Goal: Task Accomplishment & Management: Manage account settings

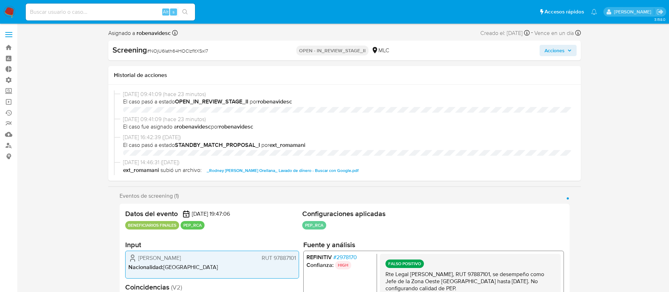
select select "10"
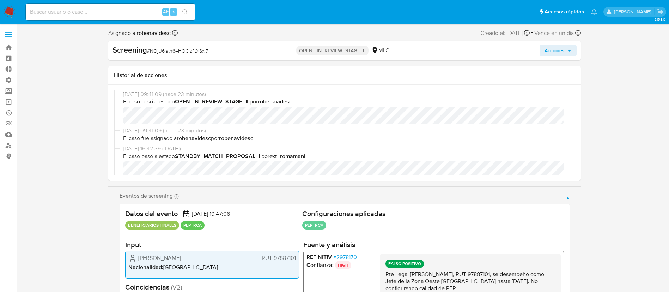
scroll to position [298, 0]
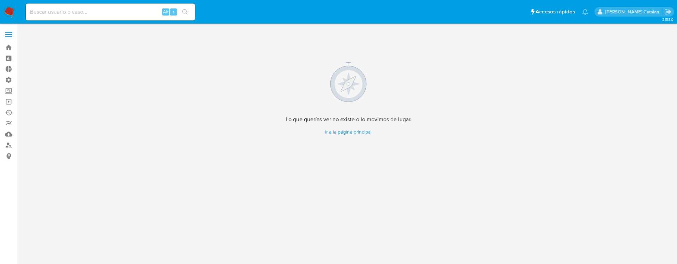
click at [11, 34] on label at bounding box center [9, 34] width 18 height 15
click at [0, 0] on input "checkbox" at bounding box center [0, 0] width 0 height 0
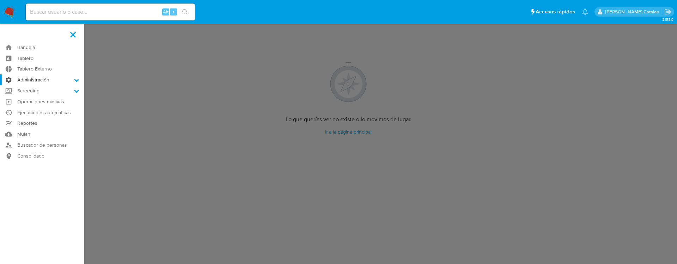
click at [36, 78] on label "Administración" at bounding box center [42, 79] width 84 height 11
click at [0, 0] on input "Administración" at bounding box center [0, 0] width 0 height 0
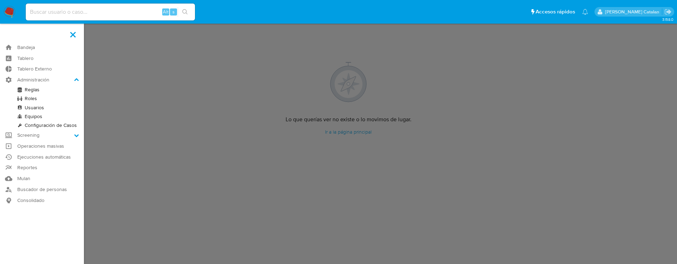
click at [68, 123] on link "Configuración de Casos" at bounding box center [42, 125] width 84 height 9
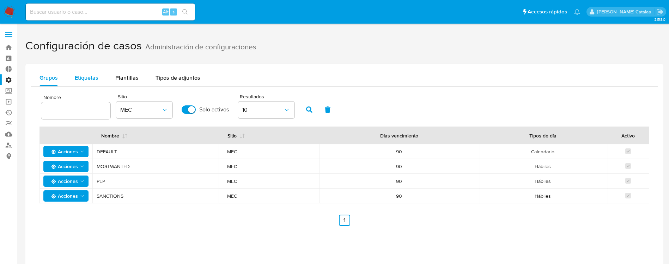
click at [96, 76] on span "Etiquetas" at bounding box center [87, 78] width 24 height 8
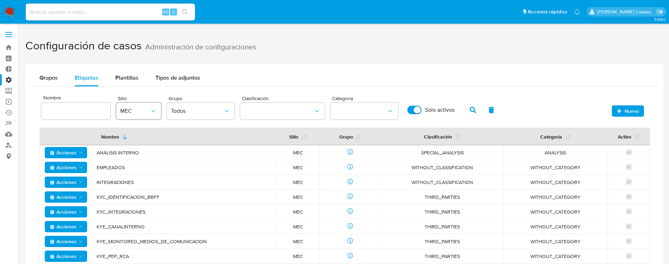
click at [155, 111] on icon "site" at bounding box center [153, 111] width 7 height 7
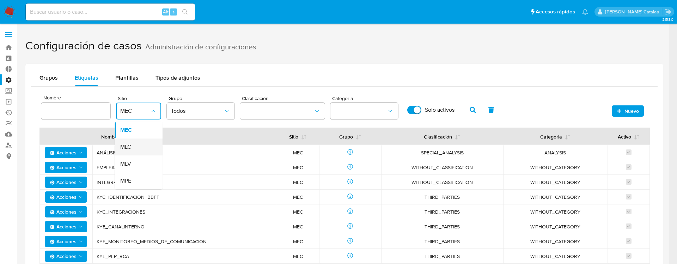
click at [135, 143] on div "MLC" at bounding box center [136, 147] width 32 height 17
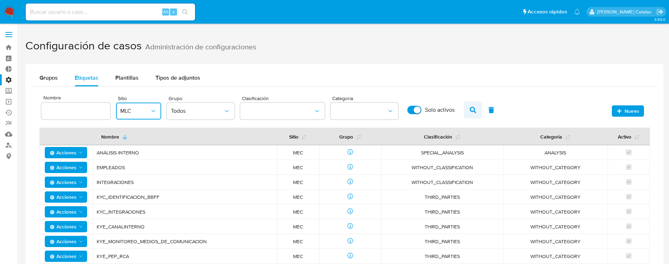
click at [468, 108] on button "button" at bounding box center [473, 110] width 18 height 17
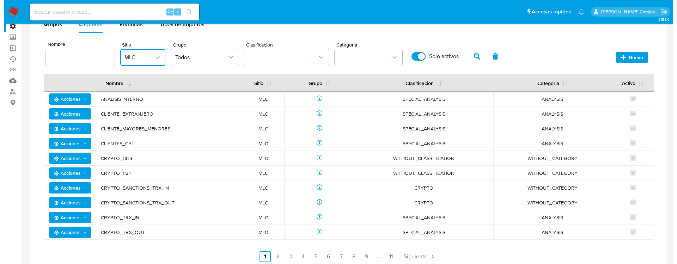
scroll to position [54, 0]
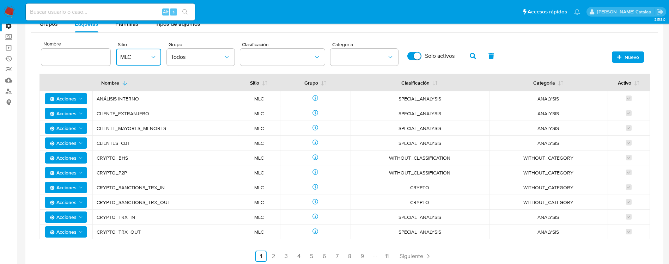
click at [88, 62] on div at bounding box center [75, 57] width 69 height 17
click at [86, 57] on input at bounding box center [75, 57] width 69 height 9
type input "vinculados"
click at [471, 55] on icon "button" at bounding box center [473, 56] width 6 height 6
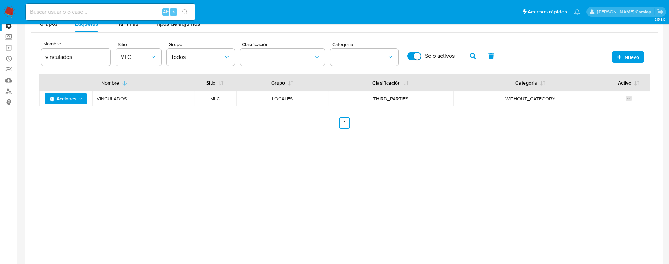
drag, startPoint x: 370, startPoint y: 97, endPoint x: 415, endPoint y: 96, distance: 45.5
click at [415, 96] on span "THIRD_PARTIES" at bounding box center [390, 99] width 108 height 6
click at [83, 103] on span "Acciones" at bounding box center [67, 99] width 34 height 10
click at [70, 121] on button "Editar" at bounding box center [65, 116] width 63 height 17
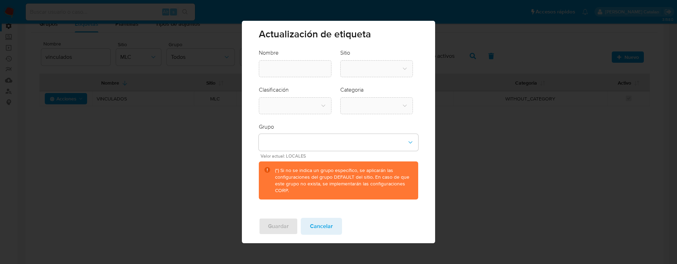
type input "VINCULADOS"
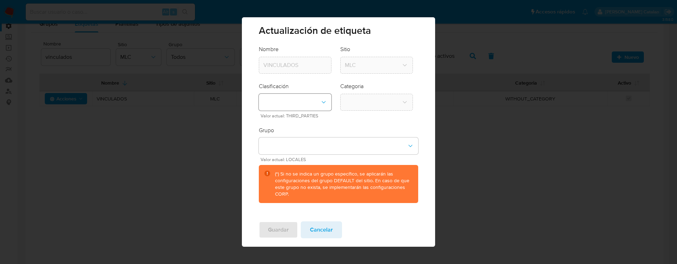
click at [324, 102] on icon "classification-dropdown" at bounding box center [323, 102] width 7 height 7
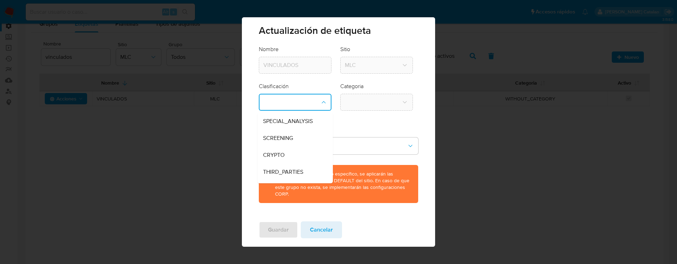
scroll to position [14, 0]
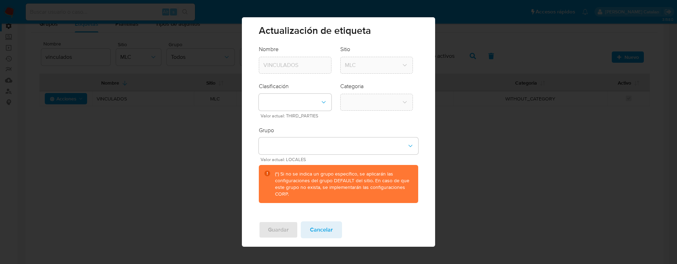
click at [361, 123] on form "Nombre VINCULADOS Sitio MLC Clasificación Valor actual: THIRD_PARTIES Categoria…" at bounding box center [338, 123] width 159 height 157
click at [323, 104] on icon "classification-dropdown" at bounding box center [323, 102] width 7 height 7
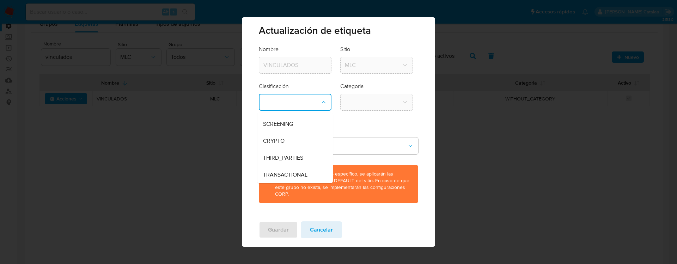
scroll to position [0, 0]
click at [313, 124] on div "SPECIAL_ANALYSIS" at bounding box center [293, 121] width 60 height 17
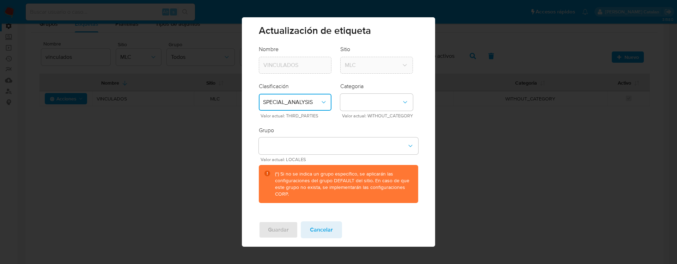
click at [328, 125] on form "Nombre VINCULADOS Sitio MLC Clasificación SPECIAL_ANALYSIS Valor actual: THIRD_…" at bounding box center [338, 123] width 159 height 157
click at [324, 105] on icon "classification-dropdown" at bounding box center [323, 102] width 7 height 7
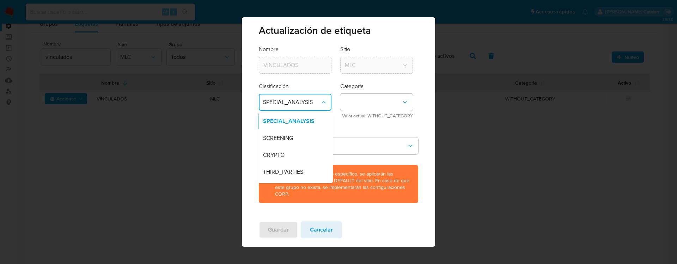
scroll to position [14, 0]
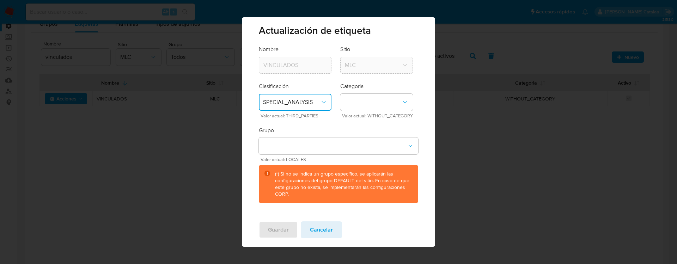
click at [374, 127] on div "Grupo Valor actual: LOCALES (*) Si no se indica un grupo específico, se aplicar…" at bounding box center [338, 165] width 159 height 77
click at [407, 104] on icon "category-dropdown" at bounding box center [405, 102] width 7 height 7
click at [360, 126] on div "ANALYSIS" at bounding box center [375, 121] width 60 height 17
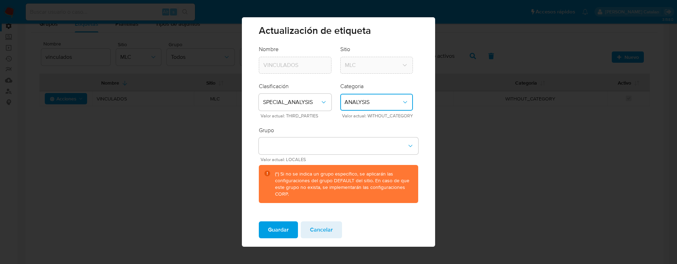
click at [358, 126] on form "Nombre VINCULADOS Sitio MLC Clasificación SPECIAL_ANALYSIS Valor actual: THIRD_…" at bounding box center [338, 123] width 159 height 157
click at [363, 142] on button "group-dropdown" at bounding box center [338, 146] width 159 height 17
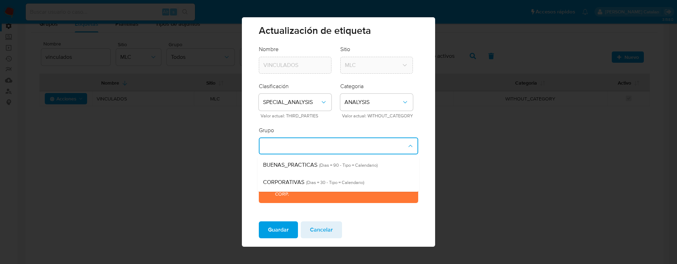
click at [354, 124] on form "Nombre VINCULADOS Sitio MLC Clasificación SPECIAL_ANALYSIS Valor actual: THIRD_…" at bounding box center [338, 123] width 159 height 157
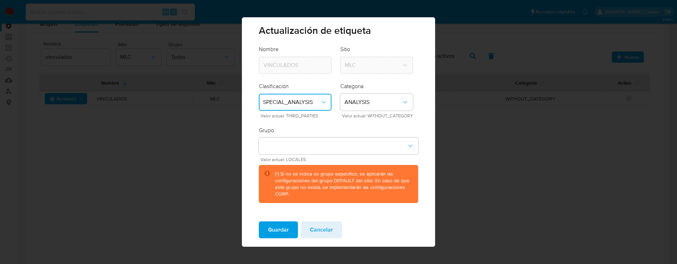
click at [323, 105] on icon "classification-dropdown" at bounding box center [323, 102] width 7 height 7
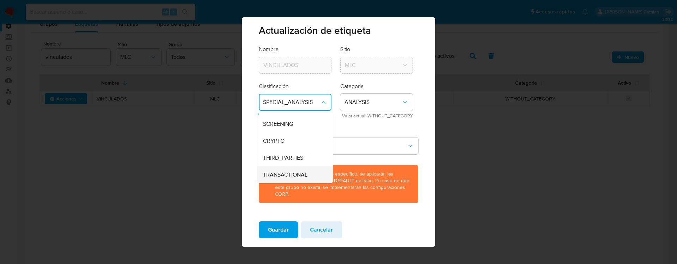
click at [305, 171] on span "TRANSACTIONAL" at bounding box center [285, 174] width 44 height 7
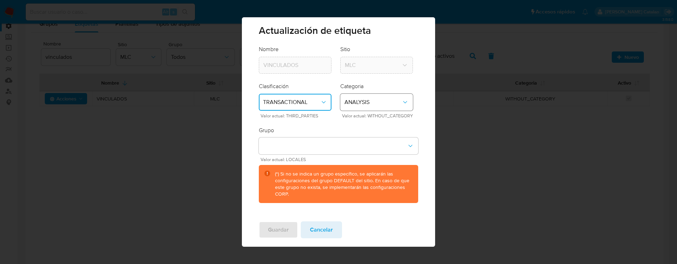
click at [379, 100] on span "ANALYSIS" at bounding box center [373, 102] width 57 height 7
click at [386, 120] on span "WITHOUT_CATEGORY" at bounding box center [373, 121] width 57 height 7
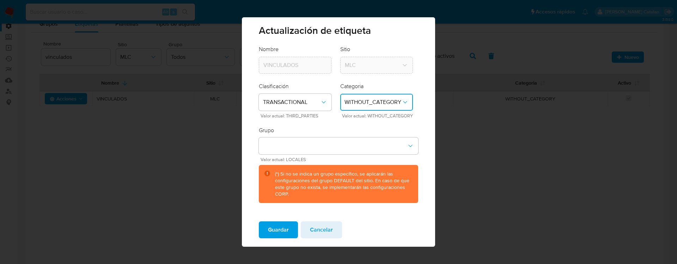
click at [386, 120] on form "Nombre VINCULADOS Sitio MLC Clasificación TRANSACTIONAL Valor actual: THIRD_PAR…" at bounding box center [338, 123] width 159 height 157
click at [299, 143] on button "group-dropdown" at bounding box center [338, 146] width 159 height 17
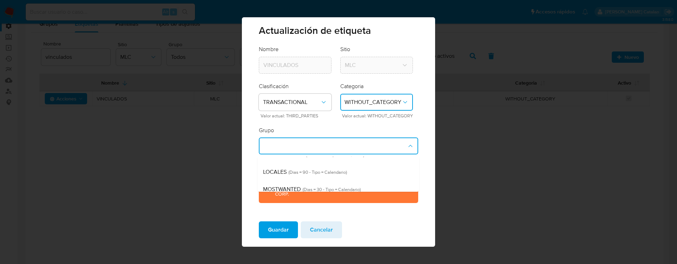
scroll to position [23, 0]
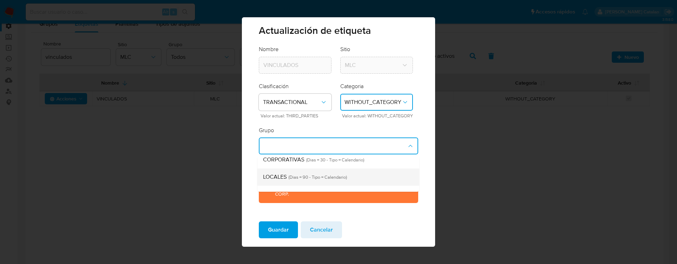
click at [357, 179] on div "LOCALES (Dias = 90 - Tipo = Calendario)" at bounding box center [336, 177] width 146 height 17
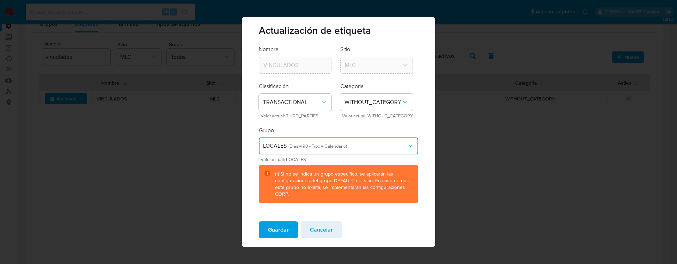
click at [326, 180] on div "(*) Si no se indica un grupo específico, se aplicarán las configuraciones del g…" at bounding box center [343, 184] width 137 height 27
click at [281, 227] on span "Guardar" at bounding box center [278, 230] width 21 height 16
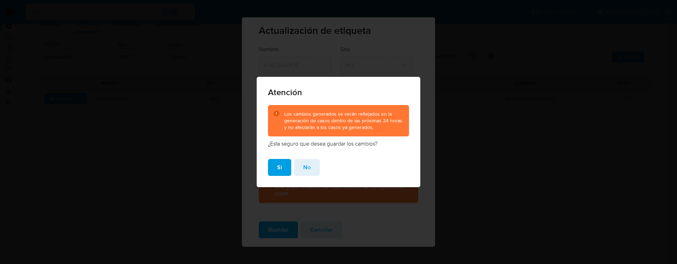
drag, startPoint x: 380, startPoint y: 131, endPoint x: 334, endPoint y: 111, distance: 50.4
click at [334, 111] on div "Los cambios generados se verán reflejados en la generación de casos dentro de l…" at bounding box center [338, 120] width 141 height 31
drag, startPoint x: 334, startPoint y: 111, endPoint x: 385, endPoint y: 128, distance: 53.9
click at [385, 128] on div "Los cambios generados se verán reflejados en la generación de casos dentro de l…" at bounding box center [343, 121] width 119 height 20
click at [278, 167] on span "Si" at bounding box center [279, 168] width 5 height 16
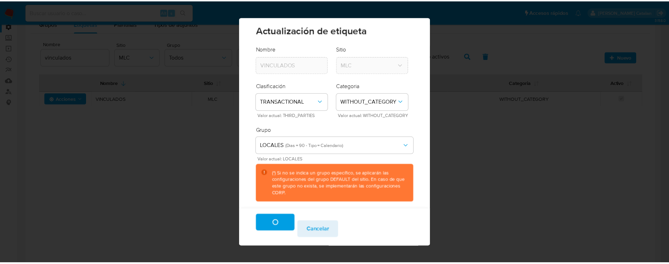
scroll to position [11, 0]
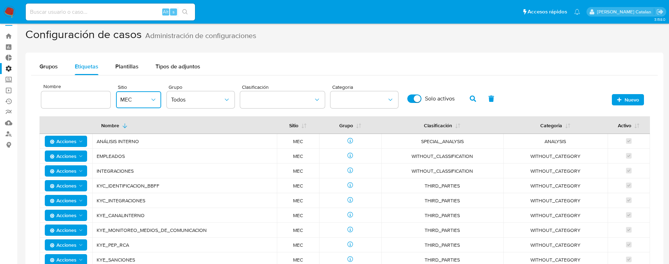
click at [151, 92] on button "MEC" at bounding box center [138, 99] width 45 height 17
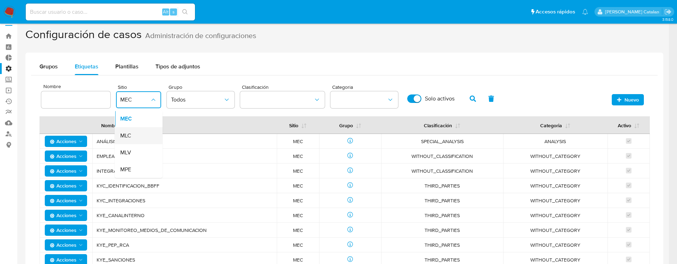
click at [137, 131] on div "MLC" at bounding box center [136, 135] width 32 height 17
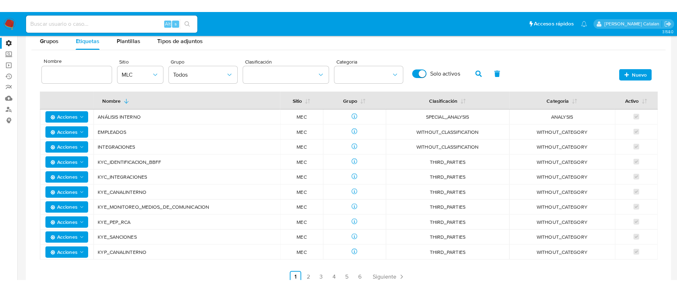
scroll to position [48, 0]
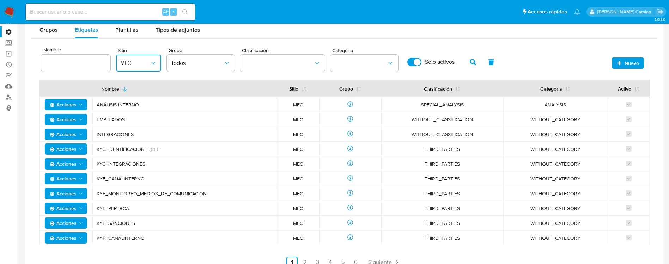
click at [84, 63] on input at bounding box center [75, 63] width 69 height 9
type input "vinculado"
click at [468, 65] on button "button" at bounding box center [473, 62] width 18 height 17
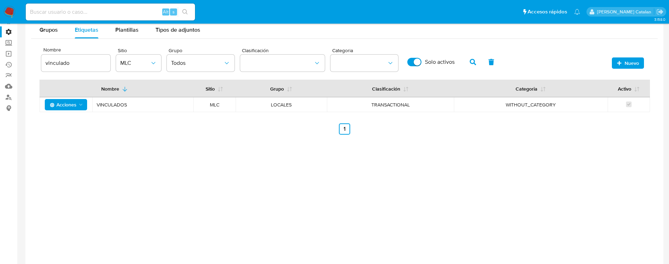
click at [140, 166] on div "Grupos Etiquetas Plantillas Tipos de adjuntos Nombre vinculado Sitio MLC Grupo …" at bounding box center [344, 148] width 638 height 264
click at [311, 160] on div "Grupos Etiquetas Plantillas Tipos de adjuntos Nombre vinculado Sitio MLC Grupo …" at bounding box center [344, 148] width 638 height 264
click at [624, 58] on span "Nuevo" at bounding box center [628, 63] width 22 height 10
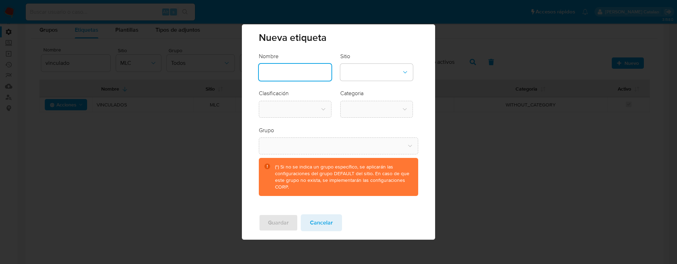
click at [299, 75] on input "text" at bounding box center [295, 72] width 73 height 9
click at [314, 219] on span "Cancelar" at bounding box center [321, 223] width 23 height 16
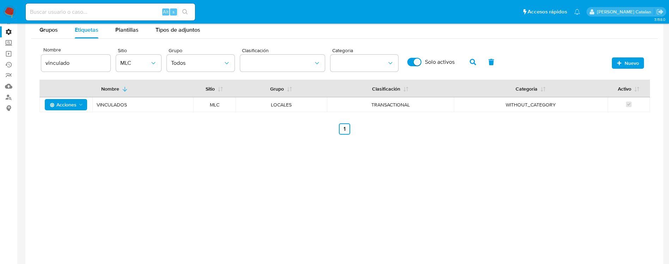
click at [282, 203] on div "Grupos Etiquetas Plantillas Tipos de adjuntos Nombre vinculado Sitio MLC Grupo …" at bounding box center [344, 148] width 638 height 264
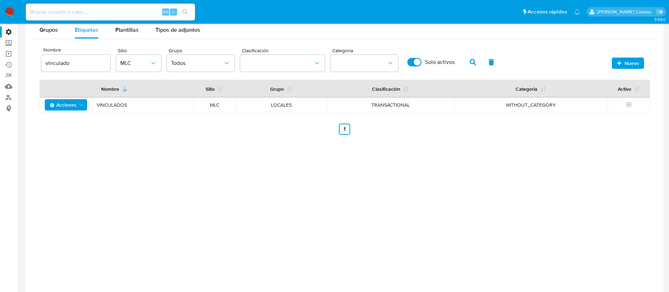
click at [73, 103] on span "Acciones" at bounding box center [63, 104] width 27 height 11
click at [55, 125] on button "Editar" at bounding box center [65, 122] width 63 height 17
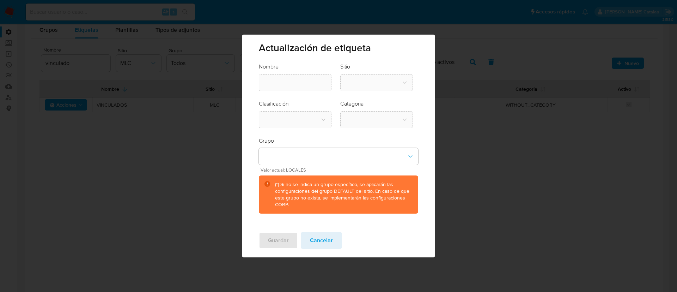
type input "VINCULADOS"
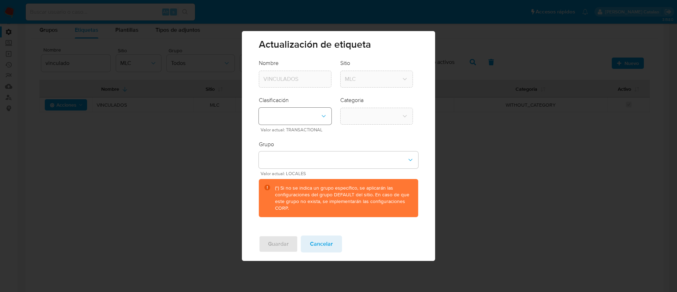
click at [327, 118] on icon "classification-dropdown" at bounding box center [323, 115] width 7 height 7
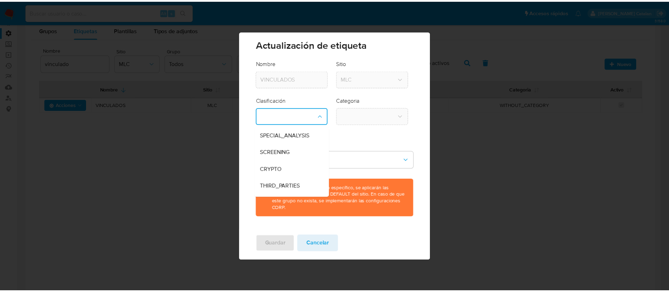
scroll to position [14, 0]
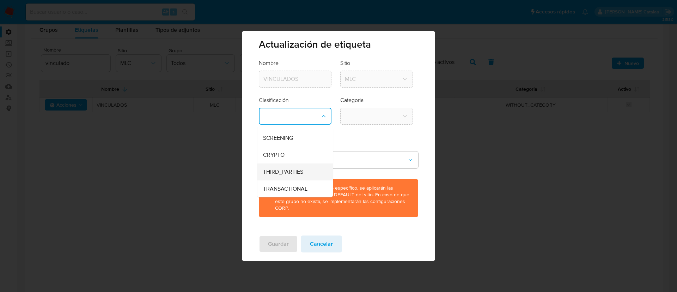
click at [302, 179] on div "THIRD_PARTIES" at bounding box center [293, 171] width 60 height 17
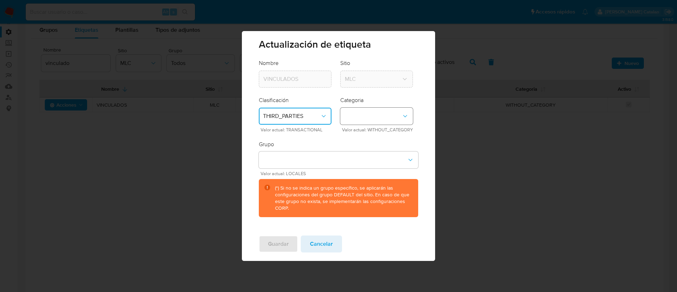
click at [372, 113] on button "category-dropdown" at bounding box center [376, 116] width 73 height 17
click at [324, 136] on form "Nombre VINCULADOS Sitio MLC Clasificación THIRD_PARTIES Valor actual: TRANSACTI…" at bounding box center [338, 137] width 159 height 157
click at [329, 244] on span "Cancelar" at bounding box center [321, 244] width 23 height 16
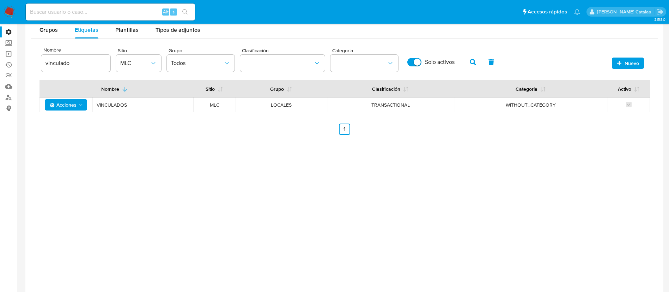
click at [281, 198] on div "Grupos Etiquetas Plantillas Tipos de adjuntos Nombre vinculado Sitio MLC Grupo …" at bounding box center [344, 162] width 638 height 292
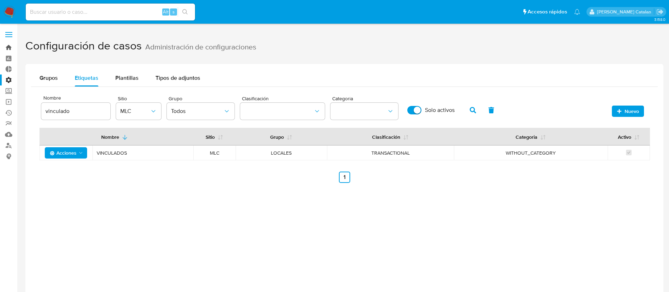
click at [11, 45] on link "Bandeja" at bounding box center [42, 47] width 84 height 11
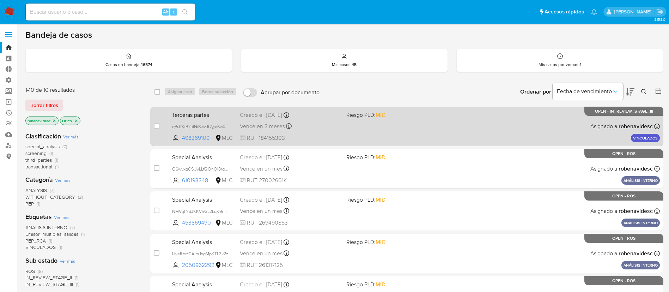
click at [366, 126] on div "Terceras partes qPiJ9XB7uINiSwzJt7yje6wX 498369109 MLC Riesgo PLD: MID Creado e…" at bounding box center [414, 126] width 491 height 36
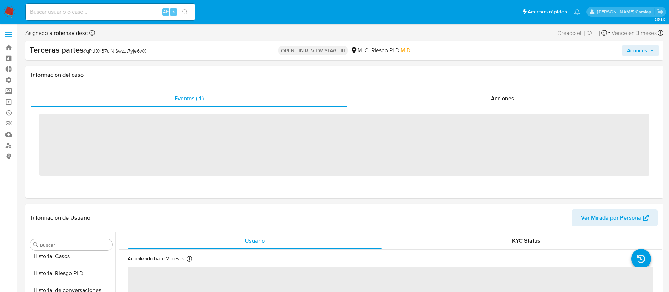
scroll to position [315, 0]
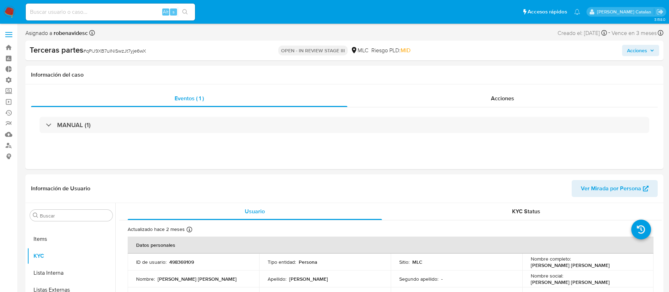
select select "10"
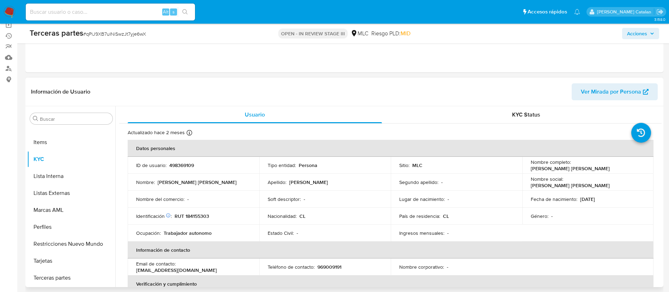
scroll to position [0, 0]
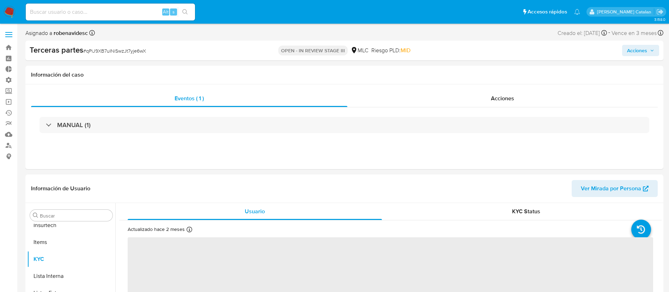
scroll to position [315, 0]
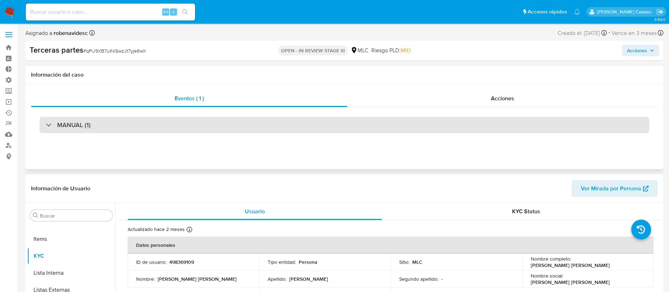
select select "10"
click at [320, 129] on div "MANUAL (1)" at bounding box center [344, 125] width 610 height 16
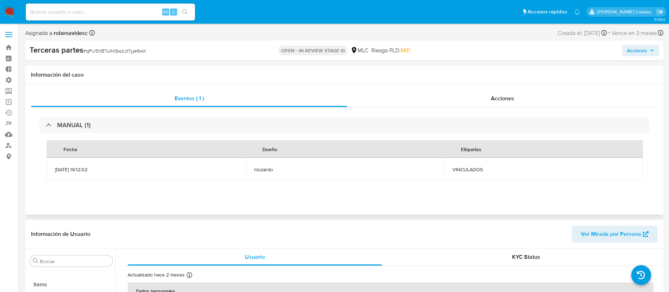
click at [488, 86] on div "Eventos ( 1 ) Acciones MANUAL (1) Fecha Dueño Etiquetas 09/09/2025 19:12:02 nlu…" at bounding box center [344, 149] width 638 height 130
click at [499, 96] on span "Acciones" at bounding box center [502, 98] width 23 height 8
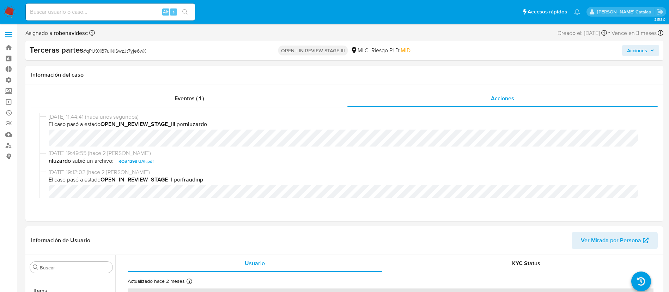
click at [647, 50] on span "Acciones" at bounding box center [640, 50] width 27 height 10
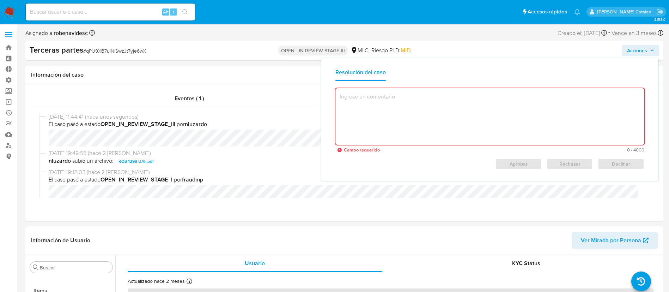
click at [388, 112] on textarea at bounding box center [489, 116] width 309 height 56
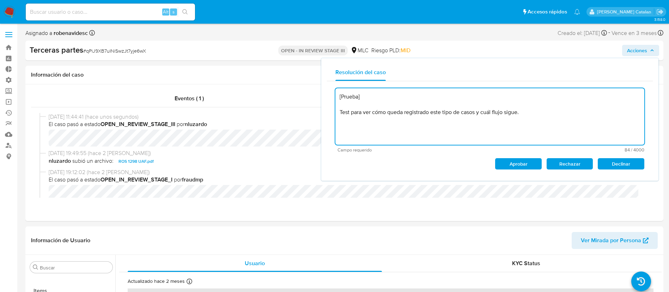
click at [349, 108] on textarea "[Prueba] Test para ver cómo queda registrado este tipo de casos y cuál flujo si…" at bounding box center [489, 116] width 309 height 56
click at [511, 161] on span "Aprobar" at bounding box center [518, 164] width 37 height 10
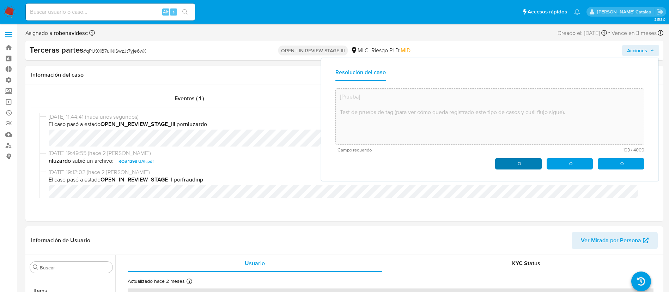
type textarea "[Prueba] Test de prueba de tag (para ver cómo queda registrado este tipo de cas…"
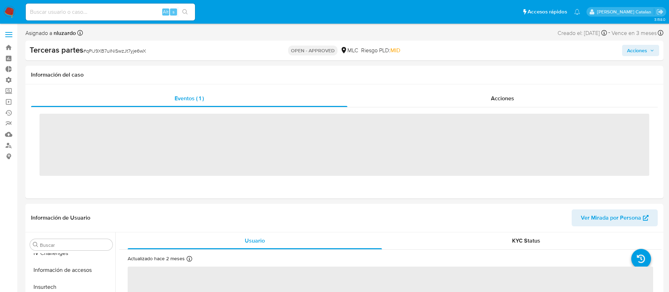
scroll to position [315, 0]
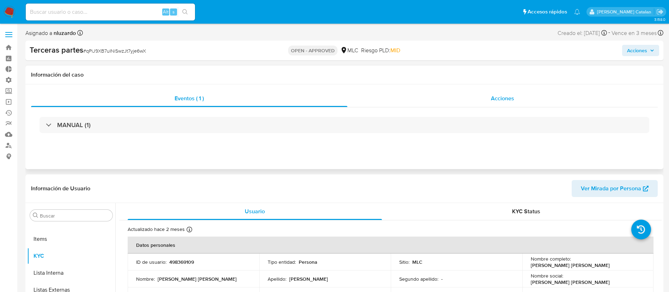
click at [506, 95] on span "Acciones" at bounding box center [502, 98] width 23 height 8
select select "10"
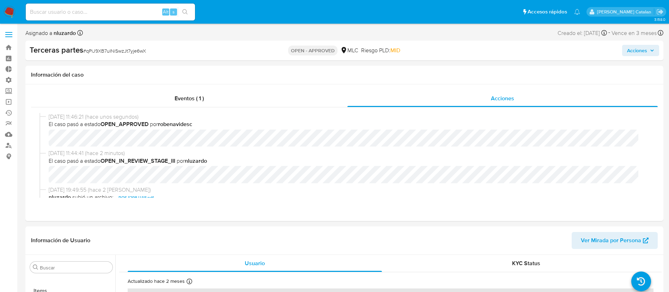
click at [644, 51] on span "Acciones" at bounding box center [637, 50] width 20 height 11
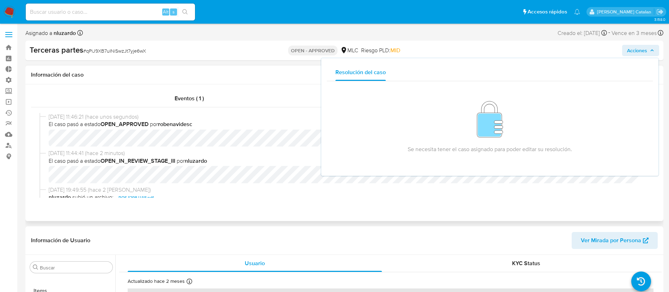
click at [245, 199] on div "11/09/2025 11:46:21 (hace unos segundos) El caso pasó a estado OPEN_APPROVED po…" at bounding box center [344, 155] width 627 height 96
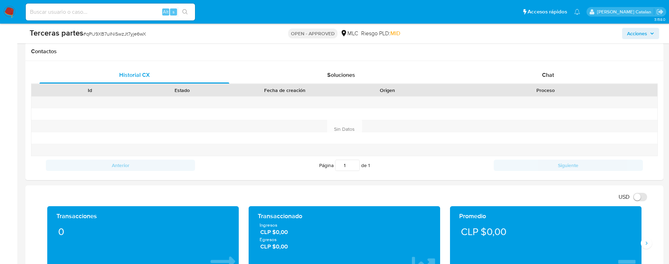
scroll to position [151, 0]
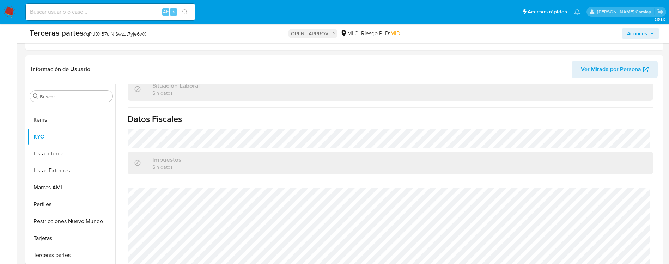
click at [12, 12] on img at bounding box center [10, 12] width 12 height 12
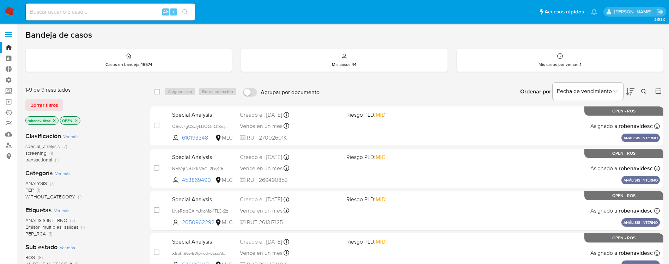
click at [9, 35] on label at bounding box center [9, 34] width 18 height 15
click at [0, 0] on input "checkbox" at bounding box center [0, 0] width 0 height 0
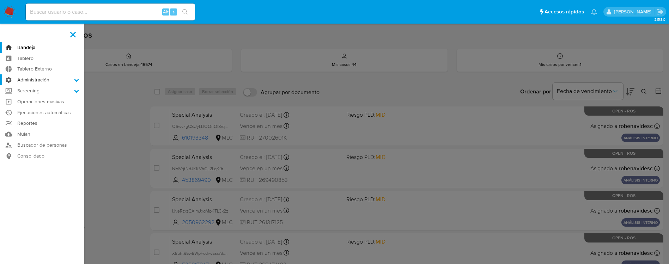
click at [74, 79] on icon at bounding box center [76, 80] width 5 height 5
click at [0, 0] on input "Administración" at bounding box center [0, 0] width 0 height 0
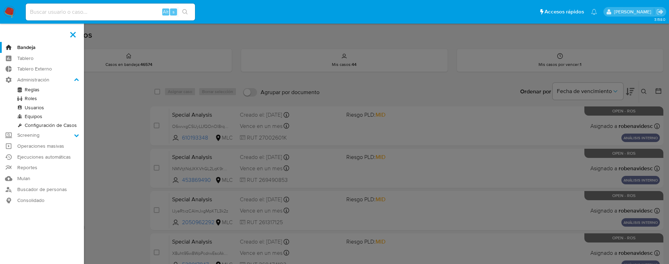
click at [46, 127] on link "Configuración de Casos" at bounding box center [42, 125] width 84 height 9
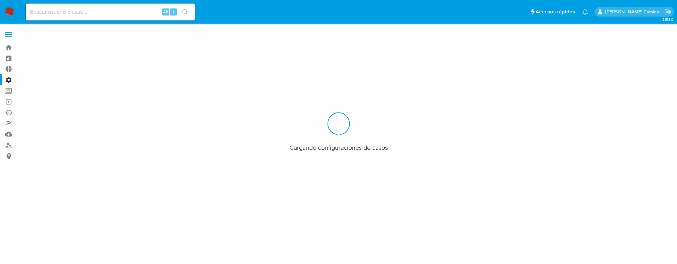
click at [174, 82] on div at bounding box center [338, 132] width 677 height 264
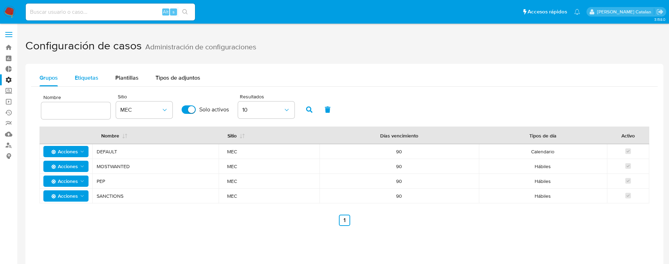
click at [98, 76] on button "Etiquetas" at bounding box center [86, 77] width 41 height 17
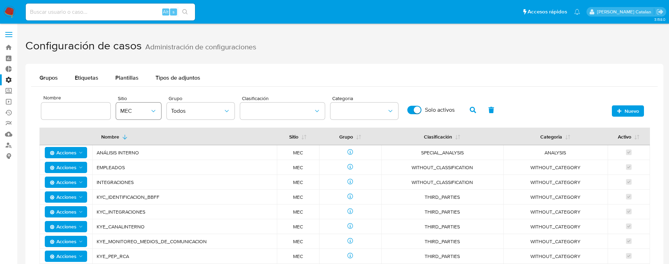
click at [153, 109] on icon "site" at bounding box center [153, 111] width 7 height 7
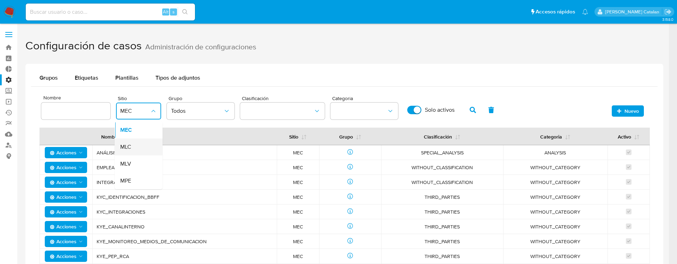
click at [144, 149] on div "MLC" at bounding box center [136, 147] width 32 height 17
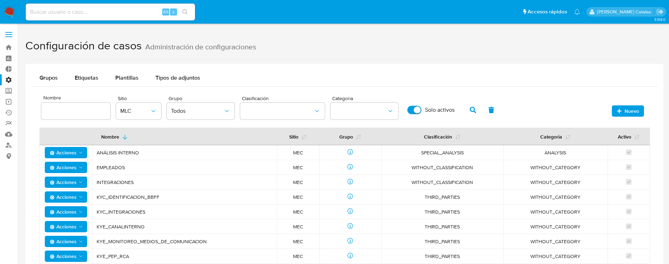
click at [271, 81] on div "Grupos Etiquetas Plantillas Tipos de adjuntos" at bounding box center [344, 77] width 627 height 17
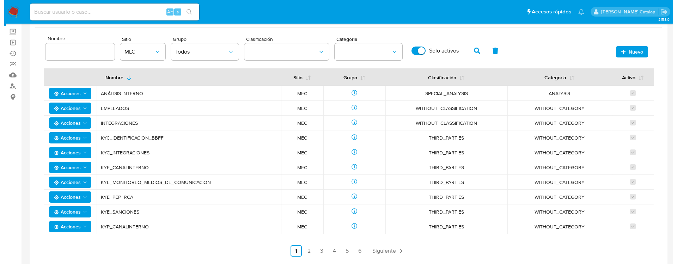
scroll to position [60, 0]
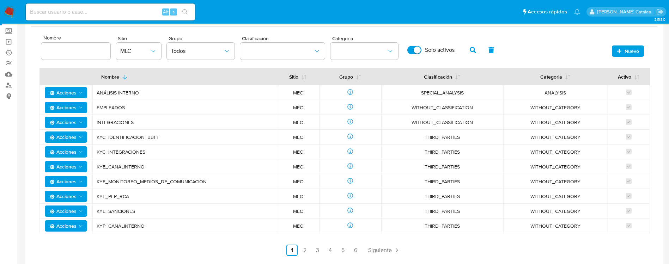
click at [75, 45] on div at bounding box center [75, 51] width 69 height 17
click at [633, 49] on span "Nuevo" at bounding box center [632, 50] width 14 height 11
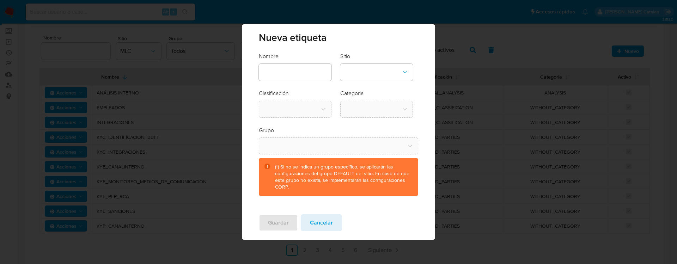
click at [303, 75] on input "text" at bounding box center [295, 72] width 73 height 9
type input "Vinculado ROS"
click at [366, 79] on button "site-dropdown" at bounding box center [376, 72] width 73 height 17
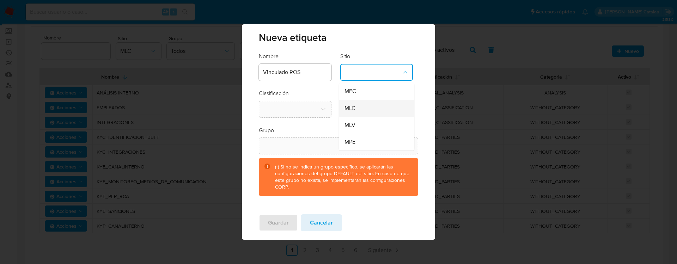
click at [378, 109] on div "MLC" at bounding box center [375, 108] width 60 height 17
click at [326, 107] on icon "classification-dropdown" at bounding box center [323, 109] width 7 height 7
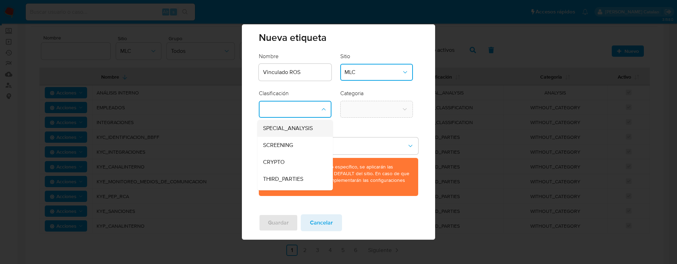
scroll to position [14, 0]
click at [296, 176] on div "TRANSACTIONAL" at bounding box center [293, 182] width 60 height 17
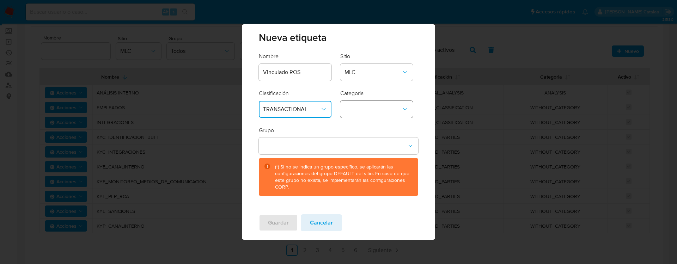
click at [400, 117] on button "category-dropdown" at bounding box center [376, 109] width 73 height 17
click at [404, 127] on div "WITHOUT_CATEGORY" at bounding box center [375, 128] width 60 height 17
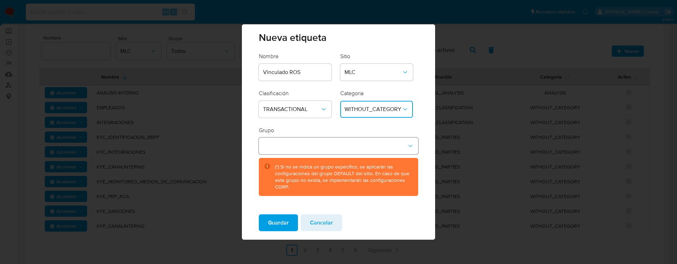
click at [391, 141] on button "group-dropdown" at bounding box center [338, 146] width 159 height 17
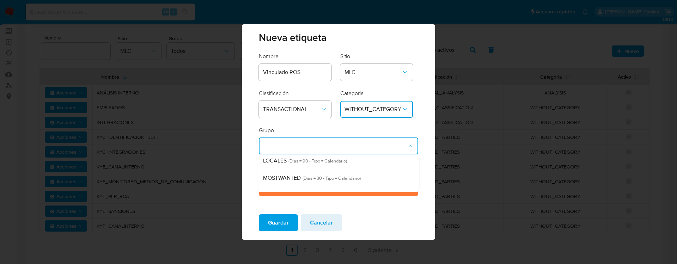
scroll to position [39, 0]
click at [340, 162] on span "(Dias = 90 - Tipo = Calendario)" at bounding box center [317, 160] width 60 height 7
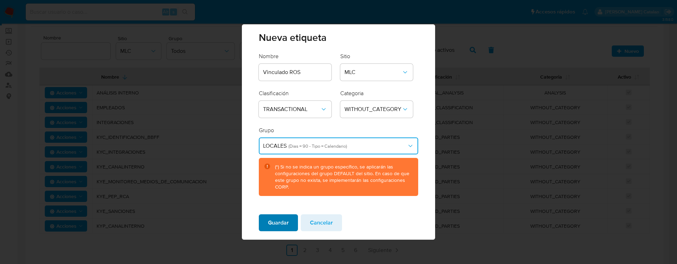
click at [279, 220] on span "Guardar" at bounding box center [278, 223] width 21 height 16
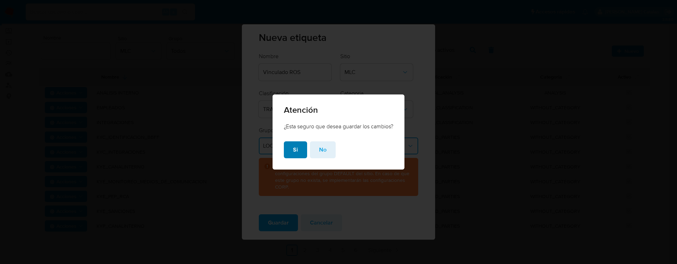
click at [299, 154] on button "Si" at bounding box center [295, 149] width 23 height 17
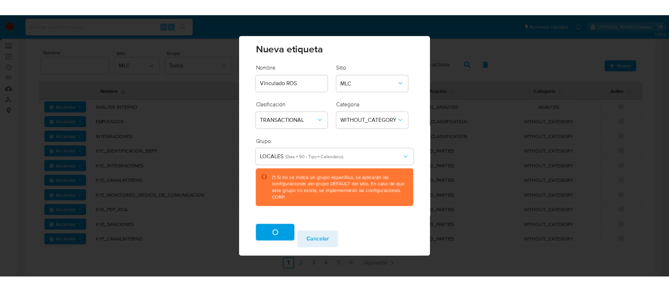
scroll to position [11, 0]
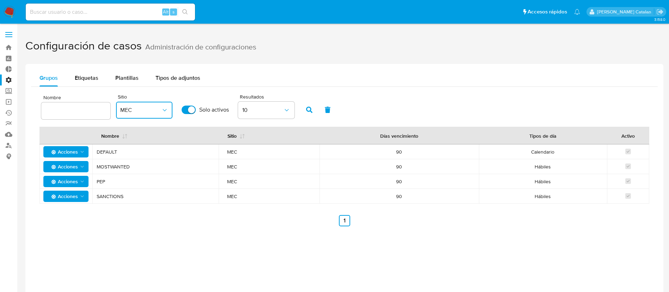
click at [163, 109] on icon "button" at bounding box center [164, 110] width 7 height 7
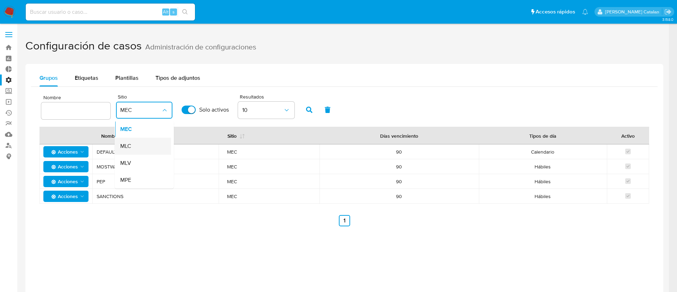
click at [153, 145] on div "MLC" at bounding box center [140, 146] width 41 height 17
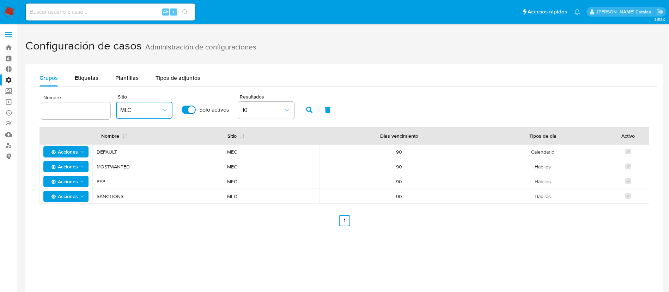
click at [124, 113] on span "MLC" at bounding box center [140, 110] width 41 height 7
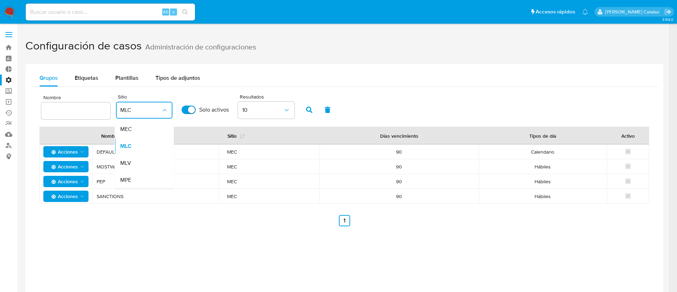
click at [85, 114] on input "text" at bounding box center [75, 110] width 69 height 9
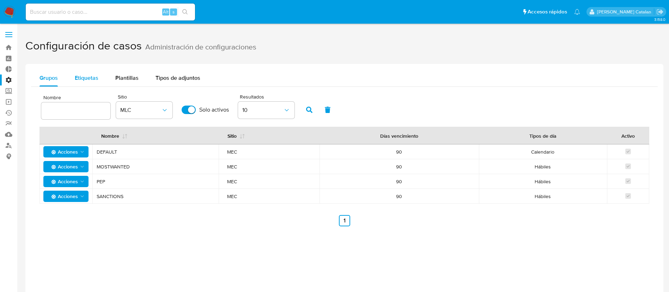
click at [89, 80] on span "Etiquetas" at bounding box center [87, 78] width 24 height 8
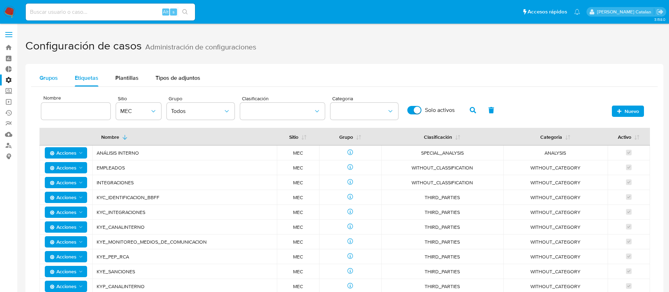
click at [48, 81] on span "Grupos" at bounding box center [48, 78] width 18 height 8
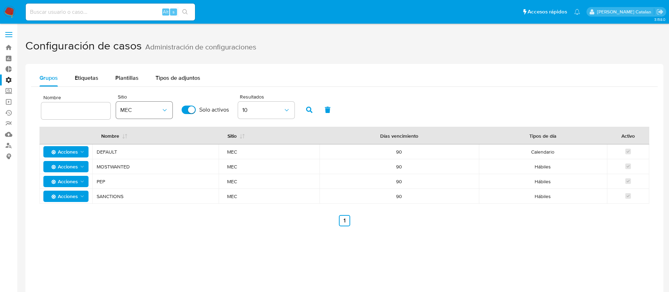
click at [137, 109] on span "MEC" at bounding box center [140, 110] width 41 height 7
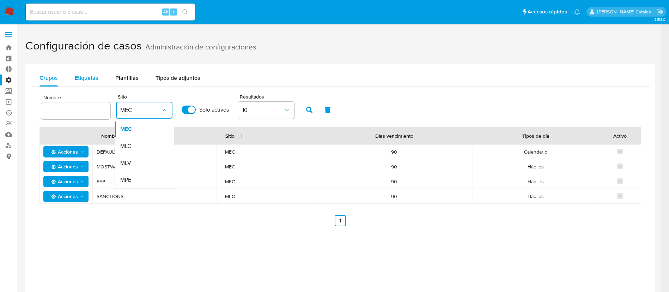
click at [91, 75] on span "Etiquetas" at bounding box center [87, 78] width 24 height 8
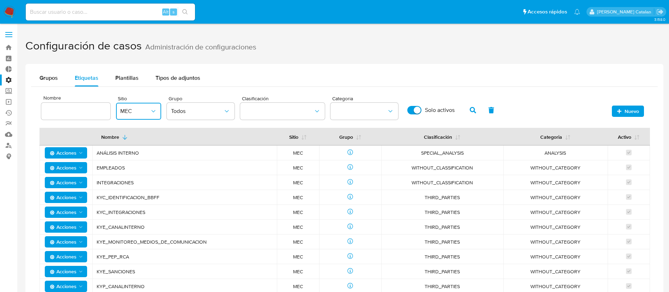
click at [143, 111] on span "MEC" at bounding box center [135, 111] width 30 height 7
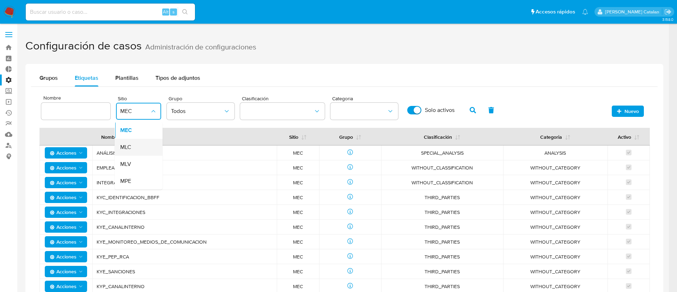
click at [142, 152] on div "MLC" at bounding box center [136, 147] width 32 height 17
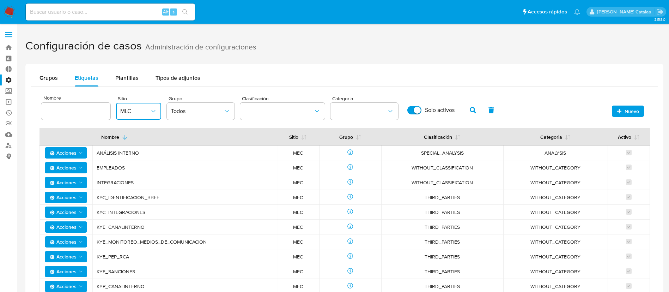
click at [94, 112] on input at bounding box center [75, 111] width 69 height 9
type input "vinculados"
click at [473, 107] on icon "button" at bounding box center [473, 110] width 6 height 6
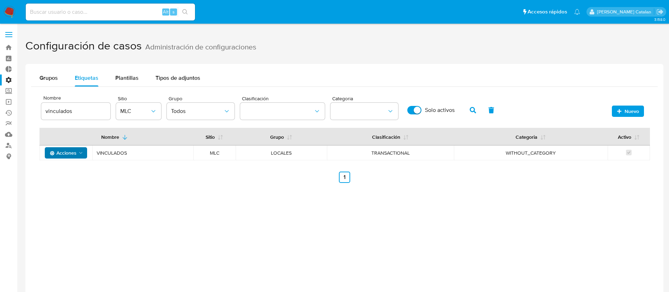
click at [70, 152] on span "Acciones" at bounding box center [63, 152] width 27 height 11
click at [72, 186] on button "Desactivar" at bounding box center [65, 187] width 63 height 17
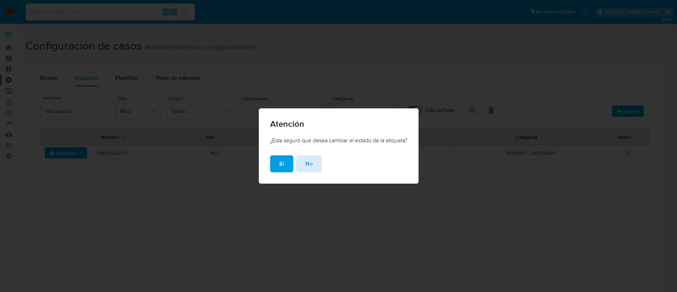
click at [317, 170] on button "No" at bounding box center [309, 163] width 26 height 17
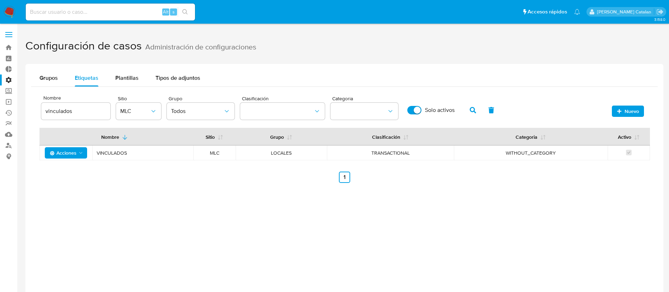
click at [317, 170] on div "Nombre vinculados Sitio MLC Grupo Todos Clasificación Categoria Solo activos Nu…" at bounding box center [344, 137] width 610 height 90
